Goal: Transaction & Acquisition: Purchase product/service

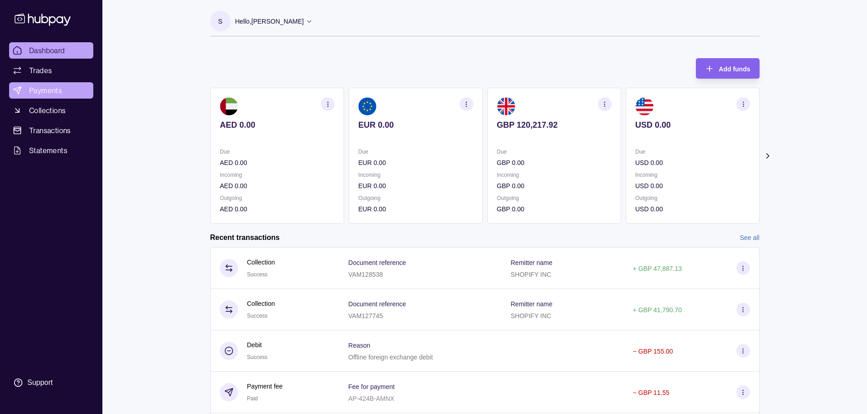
click at [47, 87] on span "Payments" at bounding box center [45, 90] width 33 height 11
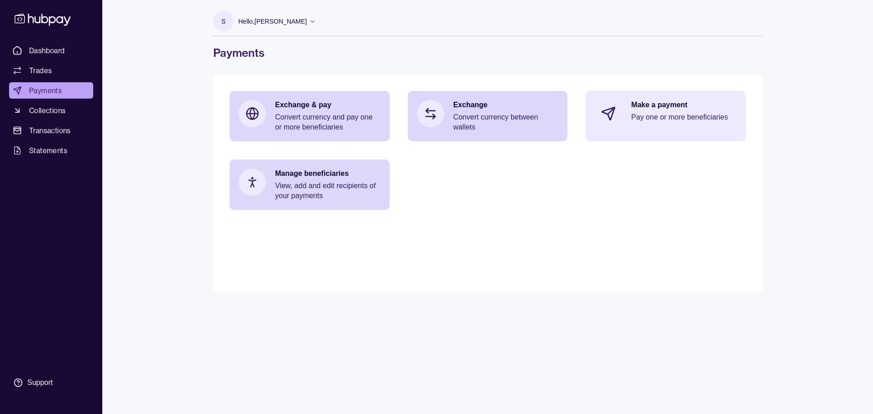
click at [688, 125] on div "Make a payment Pay one or more beneficiaries" at bounding box center [684, 113] width 106 height 27
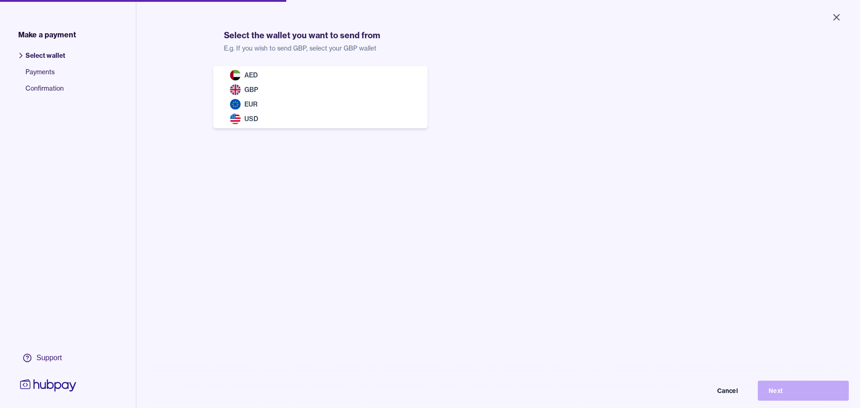
click at [296, 86] on body "Close Make a payment Select wallet Payments Confirmation Support Select the wal…" at bounding box center [430, 204] width 860 height 408
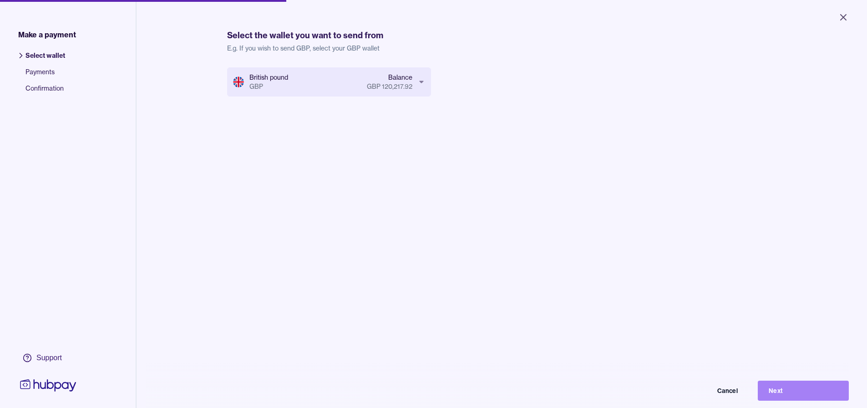
click at [792, 398] on button "Next" at bounding box center [802, 390] width 91 height 20
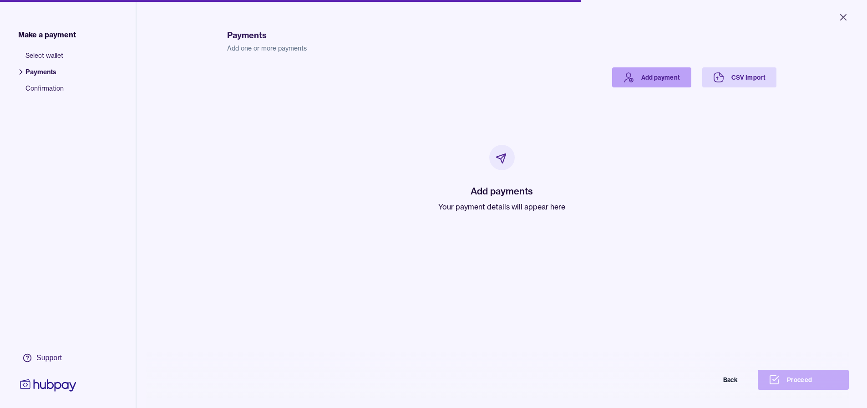
click at [653, 82] on link "Add payment" at bounding box center [651, 77] width 79 height 20
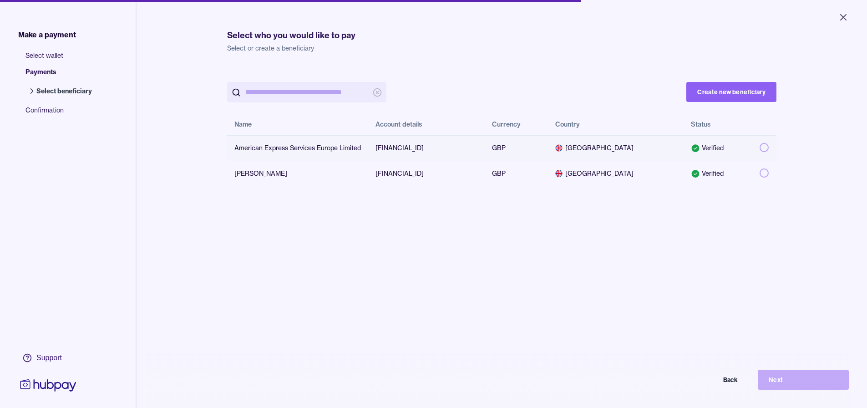
click at [759, 146] on button "button" at bounding box center [763, 147] width 9 height 9
click at [780, 388] on button "Next" at bounding box center [802, 379] width 91 height 20
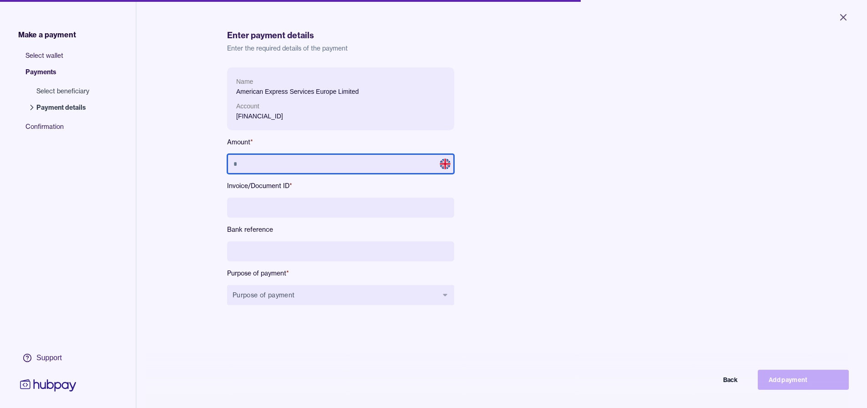
click at [430, 169] on input "text" at bounding box center [340, 164] width 227 height 20
type input "******"
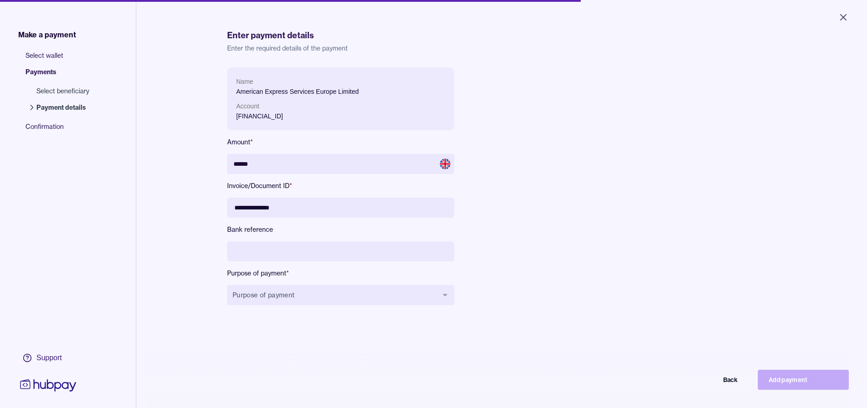
type input "**********"
click at [399, 247] on input at bounding box center [340, 251] width 227 height 20
paste input "**********"
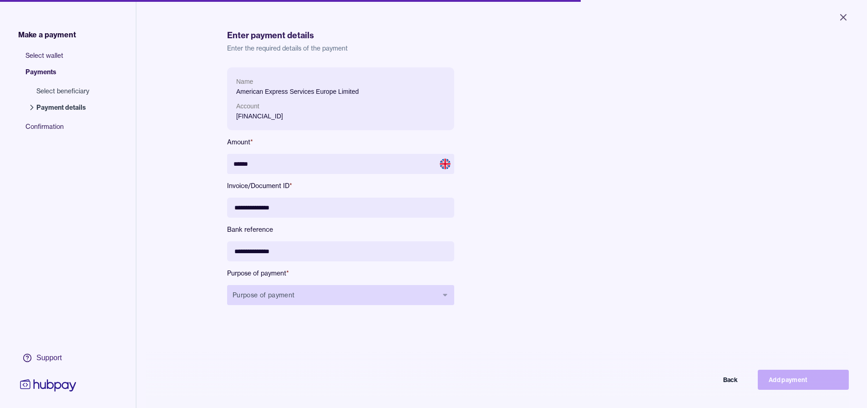
type input "**********"
click at [288, 294] on button "Purpose of payment" at bounding box center [340, 295] width 227 height 20
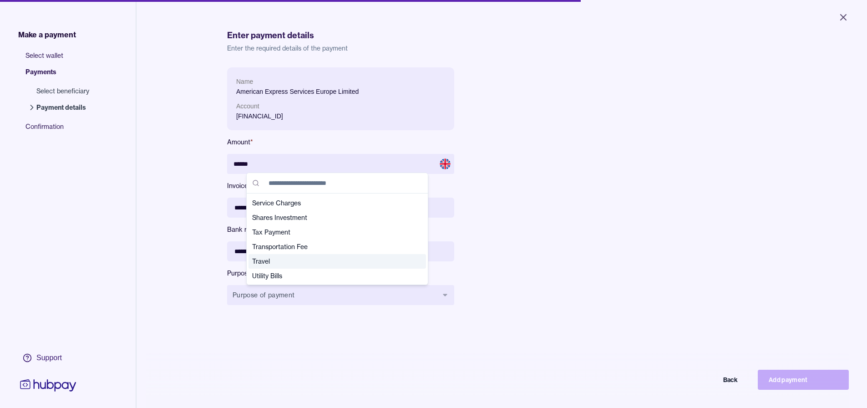
scroll to position [320, 0]
click at [298, 270] on div "Utility Bills" at bounding box center [336, 275] width 177 height 15
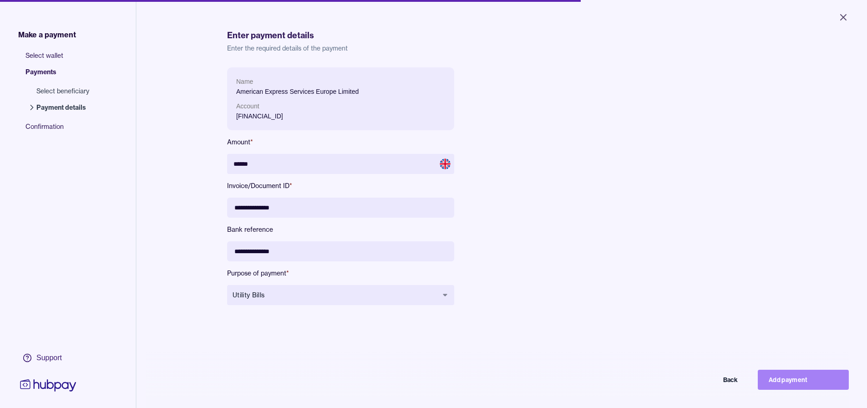
click at [807, 383] on button "Add payment" at bounding box center [802, 379] width 91 height 20
type input "*****"
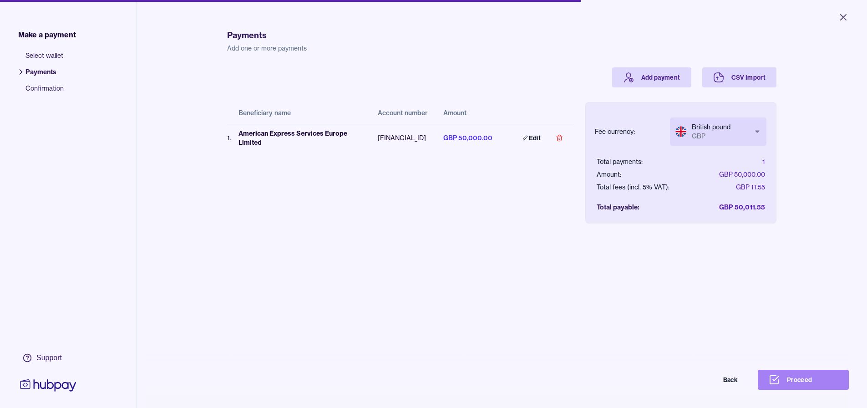
click at [807, 386] on button "Proceed" at bounding box center [802, 379] width 91 height 20
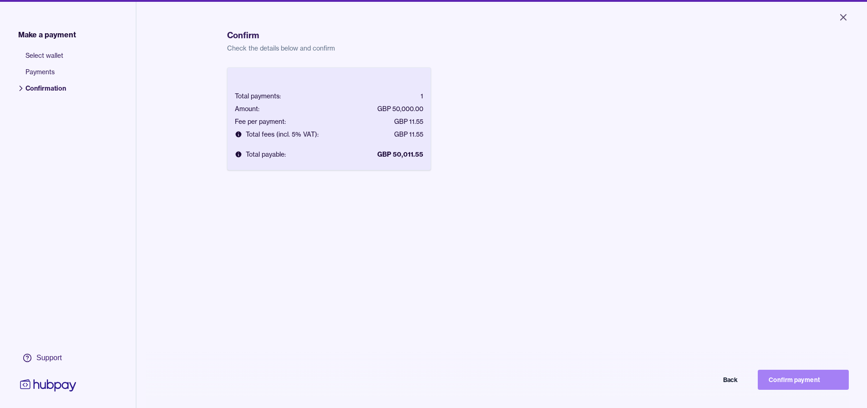
click at [793, 386] on button "Confirm payment" at bounding box center [802, 379] width 91 height 20
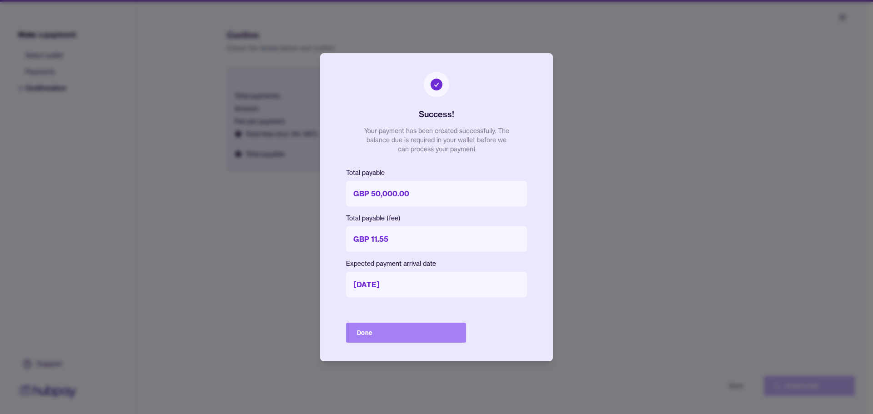
click at [414, 334] on button "Done" at bounding box center [406, 333] width 120 height 20
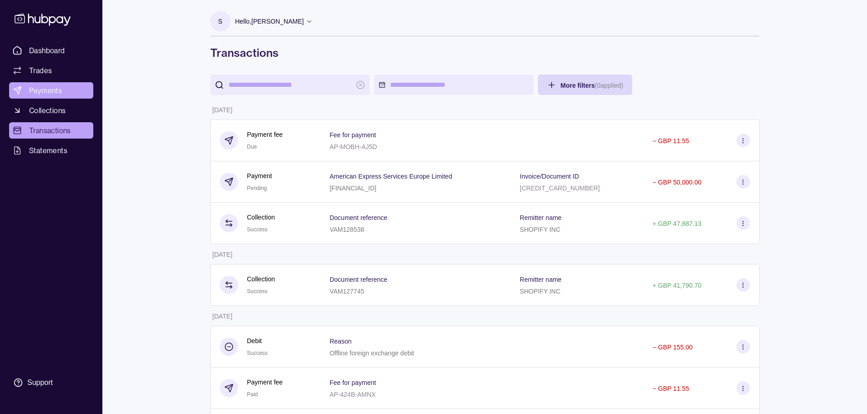
click at [73, 95] on link "Payments" at bounding box center [51, 90] width 84 height 16
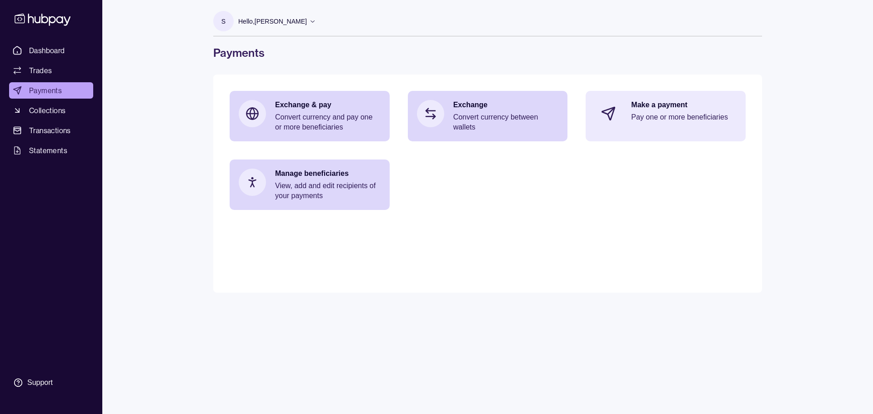
click at [648, 107] on p "Make a payment" at bounding box center [684, 105] width 106 height 10
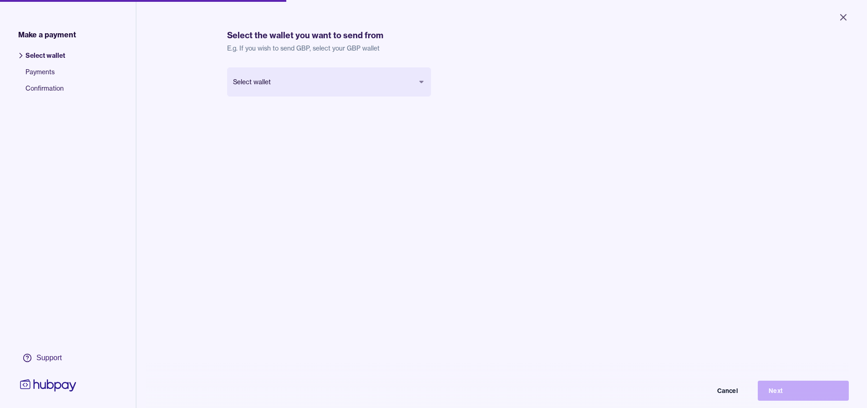
click at [287, 74] on body "Close Make a payment Select wallet Payments Confirmation Support Select the wal…" at bounding box center [433, 204] width 867 height 408
click at [788, 396] on button "Next" at bounding box center [802, 390] width 91 height 20
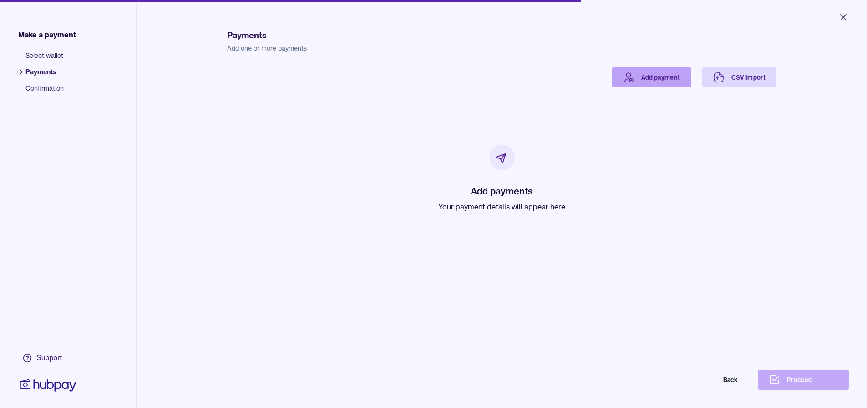
click at [646, 73] on link "Add payment" at bounding box center [651, 77] width 79 height 20
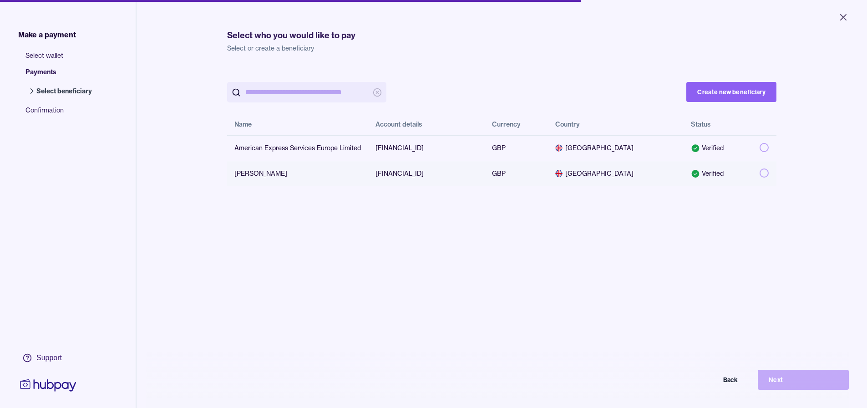
click at [759, 176] on button "button" at bounding box center [763, 172] width 9 height 9
click at [785, 383] on button "Next" at bounding box center [802, 379] width 91 height 20
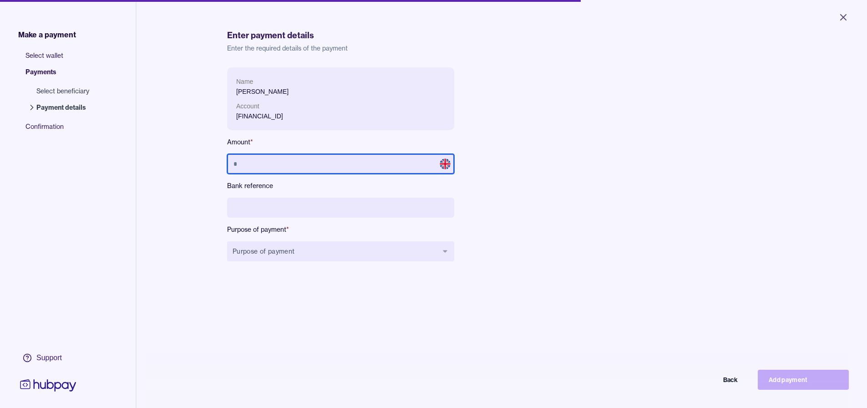
click at [360, 157] on input "text" at bounding box center [340, 164] width 227 height 20
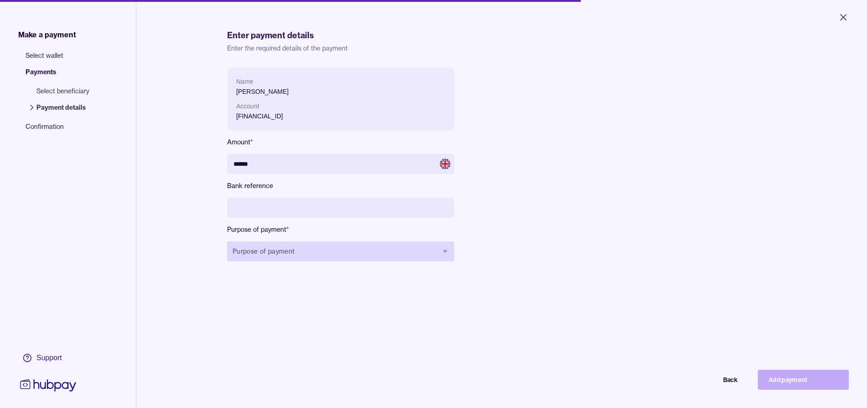
drag, startPoint x: 308, startPoint y: 244, endPoint x: 307, endPoint y: 251, distance: 6.5
click at [308, 244] on button "Purpose of payment" at bounding box center [340, 251] width 227 height 20
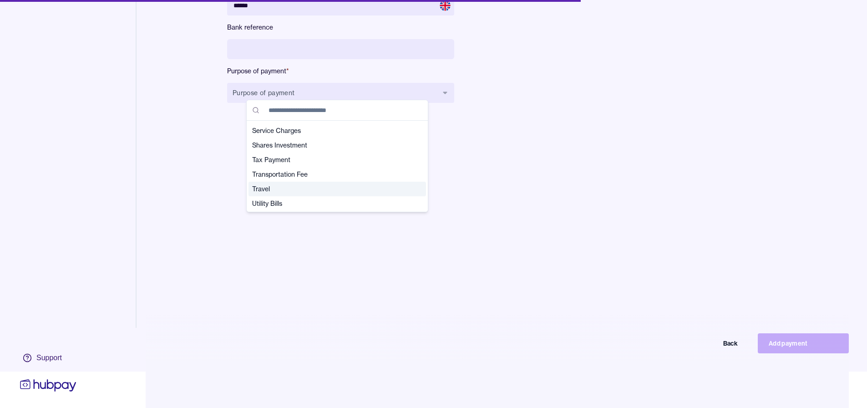
scroll to position [320, 0]
click at [313, 201] on span "Utility Bills" at bounding box center [331, 202] width 159 height 9
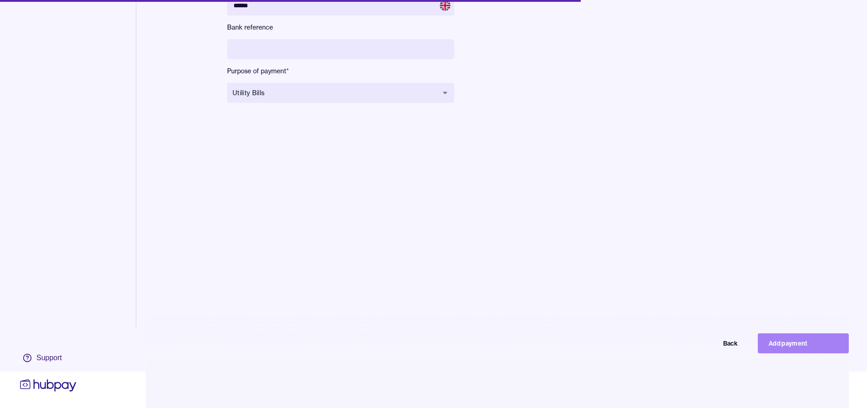
click at [817, 336] on button "Add payment" at bounding box center [802, 343] width 91 height 20
type input "*****"
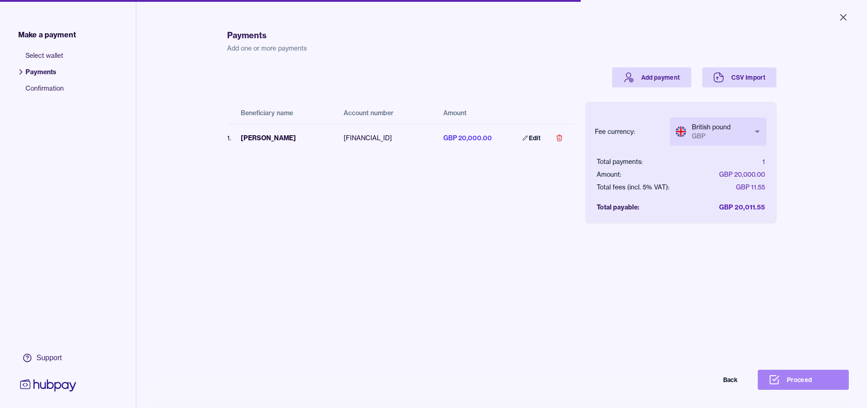
click at [801, 386] on button "Proceed" at bounding box center [802, 379] width 91 height 20
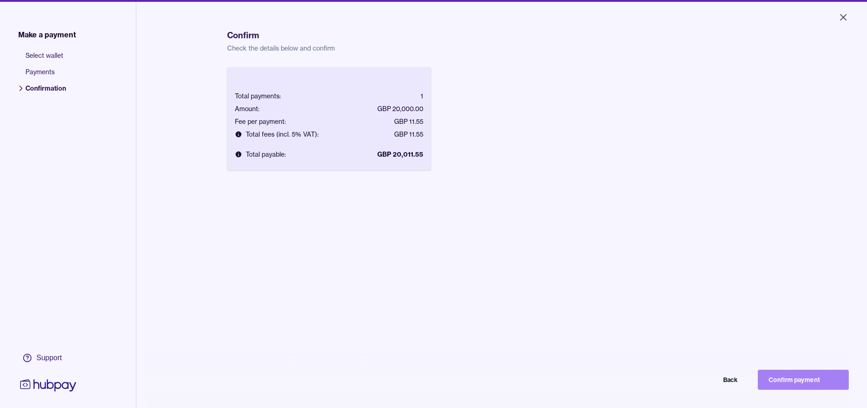
click at [785, 388] on button "Confirm payment" at bounding box center [802, 379] width 91 height 20
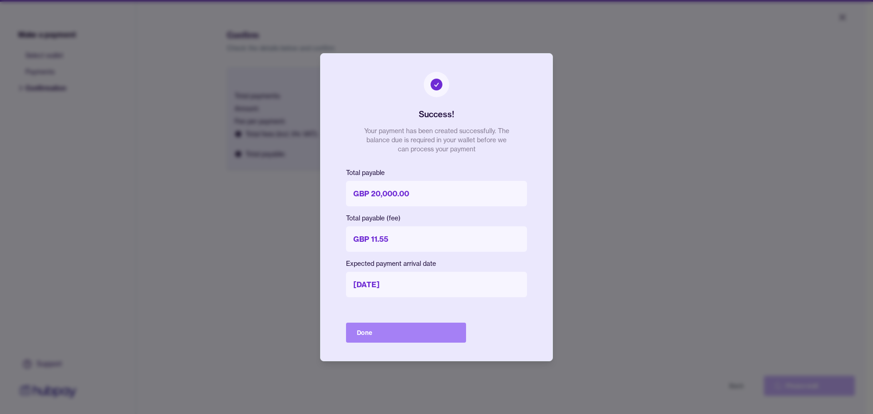
click at [404, 337] on button "Done" at bounding box center [406, 333] width 120 height 20
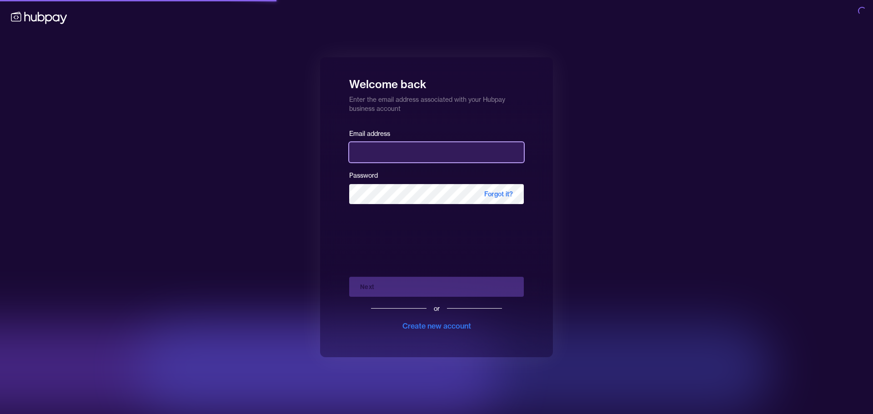
type input "**********"
